Goal: Task Accomplishment & Management: Manage account settings

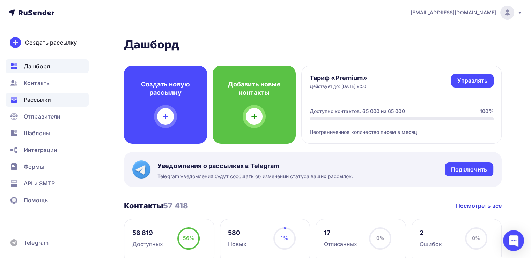
click at [37, 101] on span "Рассылки" at bounding box center [37, 100] width 27 height 8
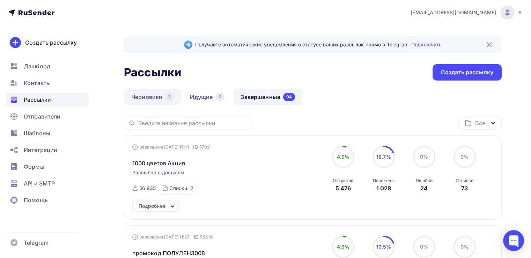
click at [145, 97] on link "Черновики 7" at bounding box center [152, 97] width 57 height 16
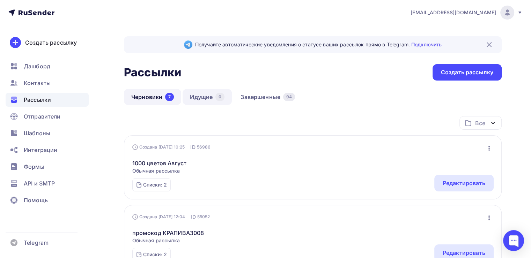
click at [207, 98] on link "Идущие 0" at bounding box center [207, 97] width 49 height 16
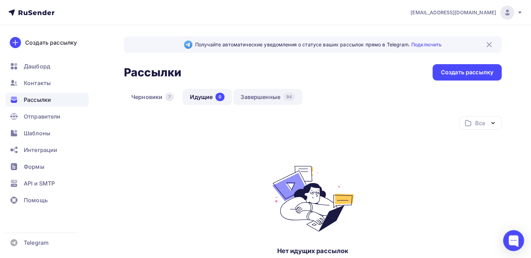
click at [259, 96] on link "Завершенные 94" at bounding box center [267, 97] width 69 height 16
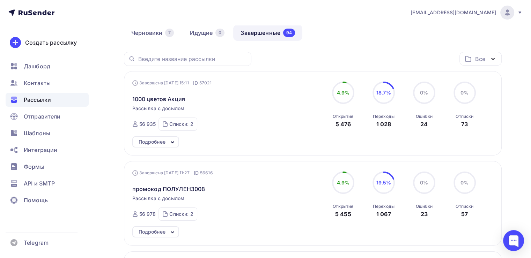
scroll to position [70, 0]
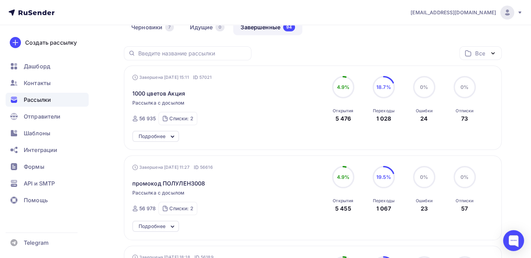
click at [160, 137] on div "Подробнее" at bounding box center [152, 136] width 27 height 8
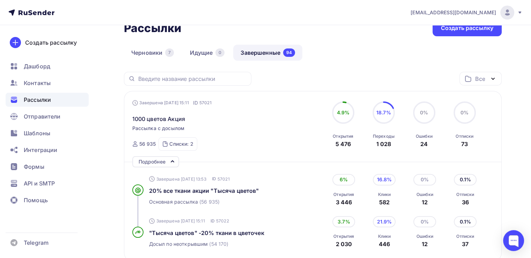
scroll to position [0, 0]
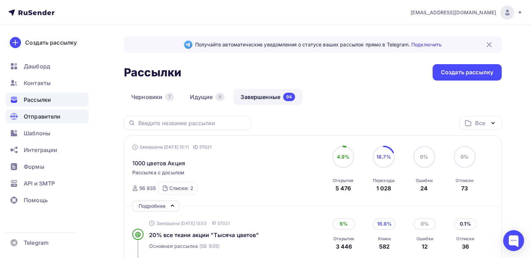
click at [36, 116] on span "Отправители" at bounding box center [42, 116] width 37 height 8
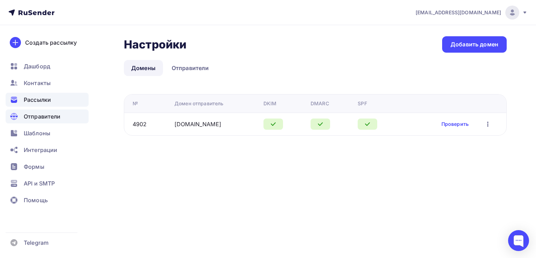
click at [29, 96] on span "Рассылки" at bounding box center [37, 100] width 27 height 8
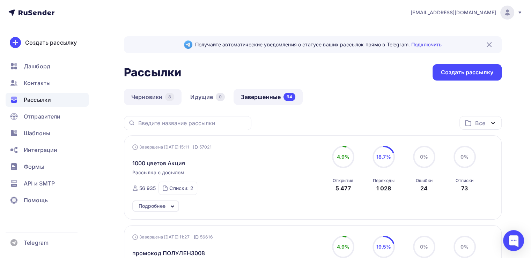
click at [142, 96] on link "Черновики 8" at bounding box center [153, 97] width 58 height 16
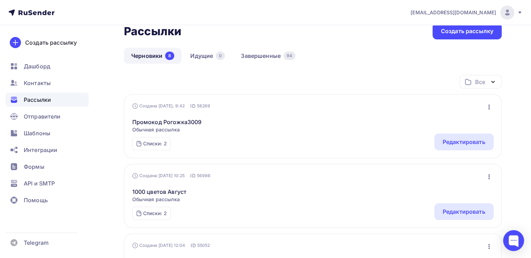
scroll to position [70, 0]
